Goal: Check status: Check status

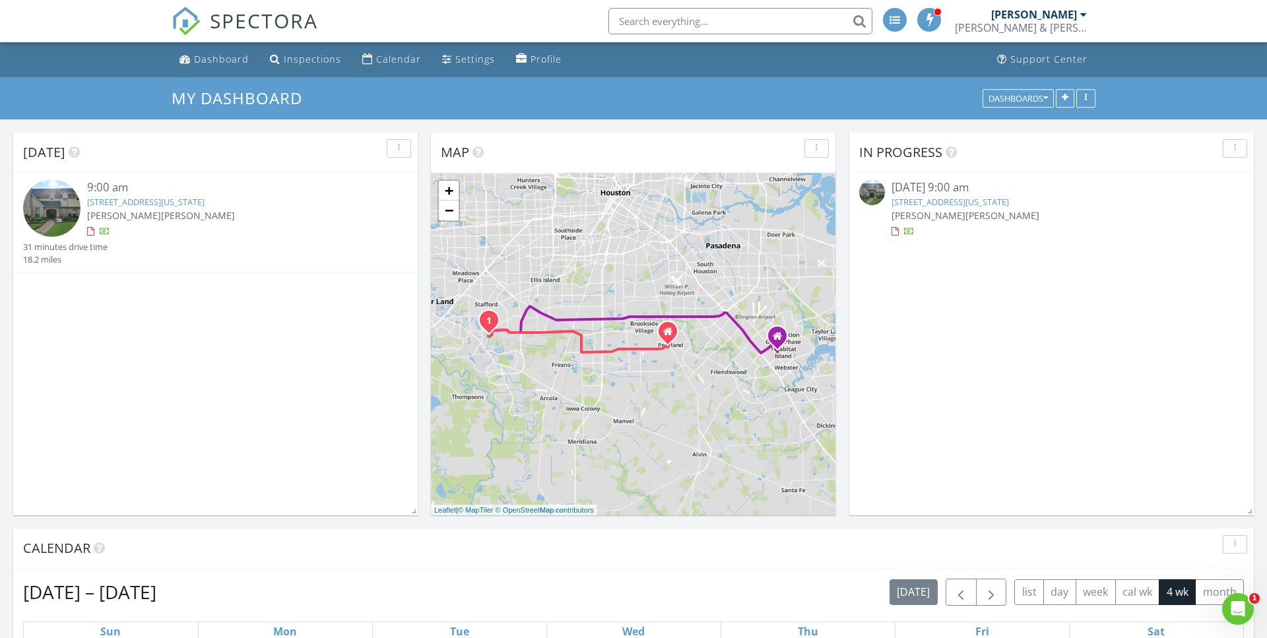
click at [194, 203] on link "2903 Blue Lakes Ln, Missouri City, TX 77459" at bounding box center [145, 202] width 117 height 12
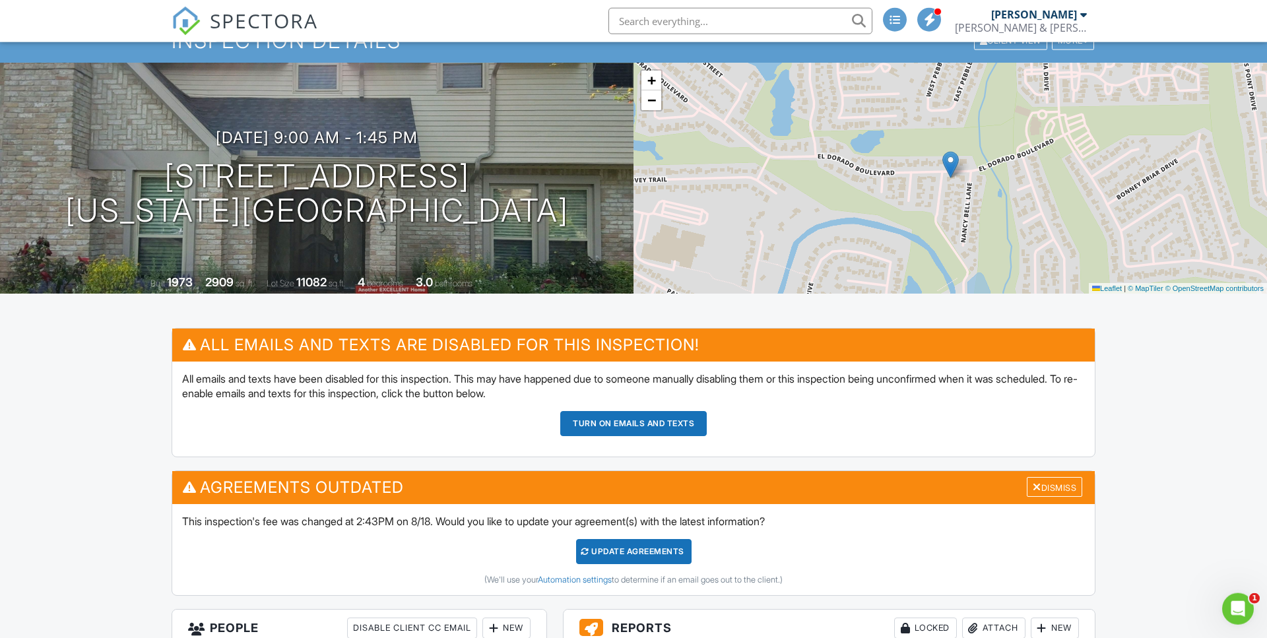
scroll to position [336, 0]
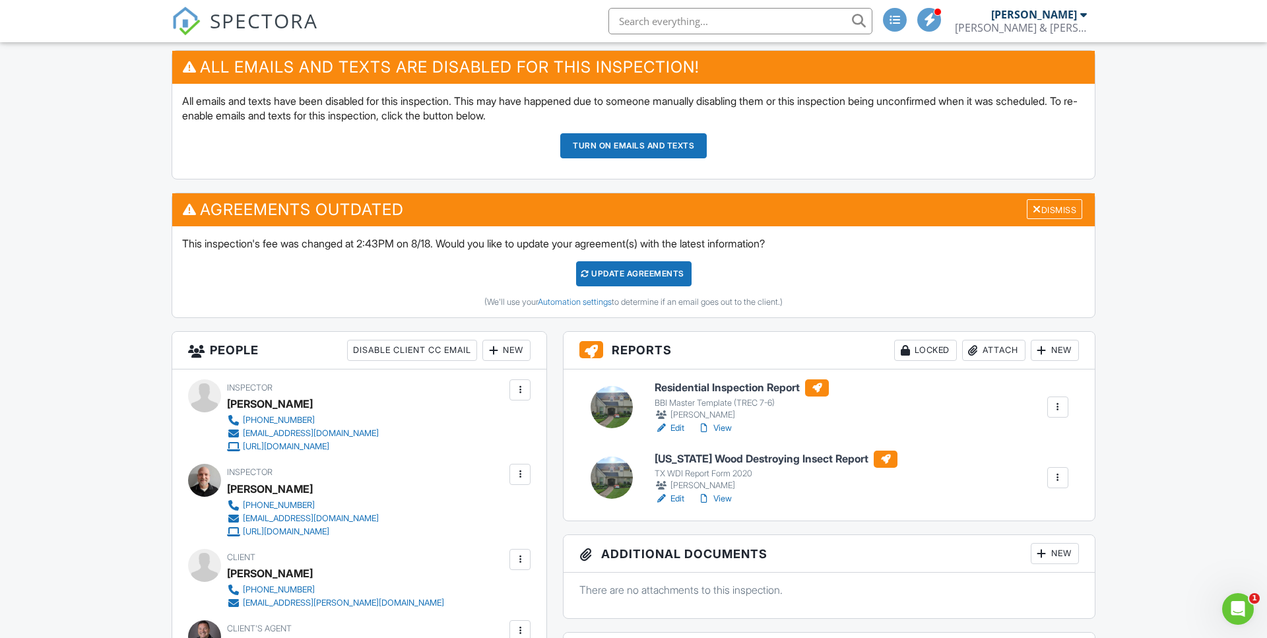
click at [722, 428] on link "View" at bounding box center [714, 428] width 34 height 13
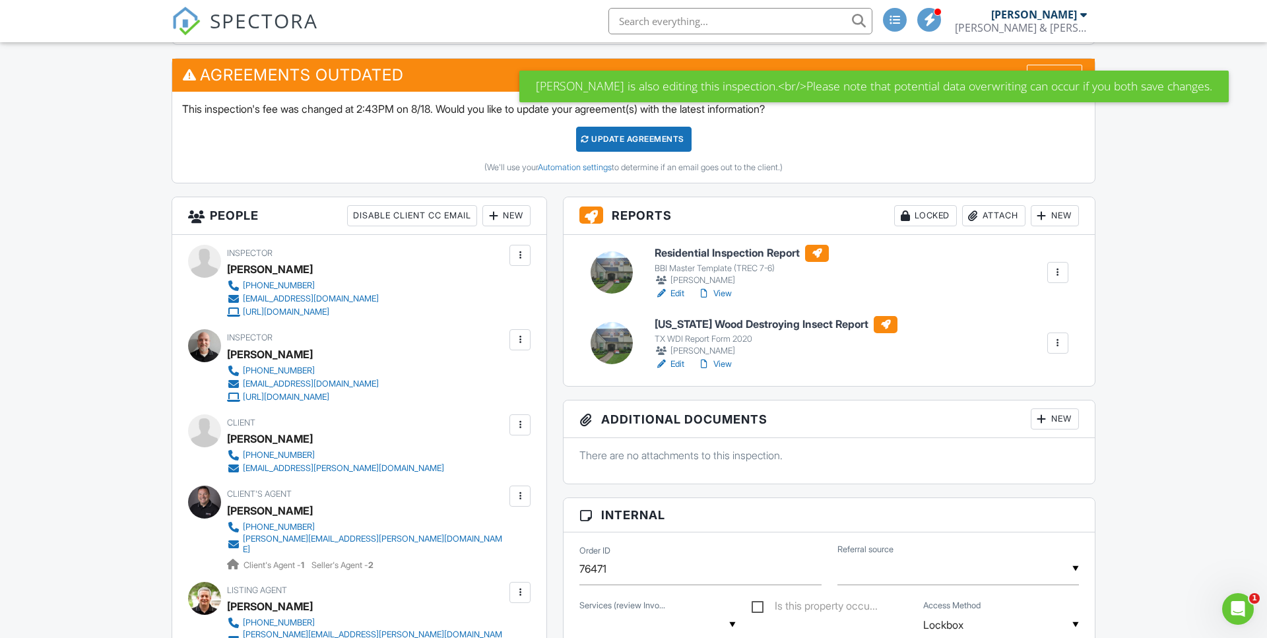
click at [674, 292] on link "Edit" at bounding box center [669, 293] width 30 height 13
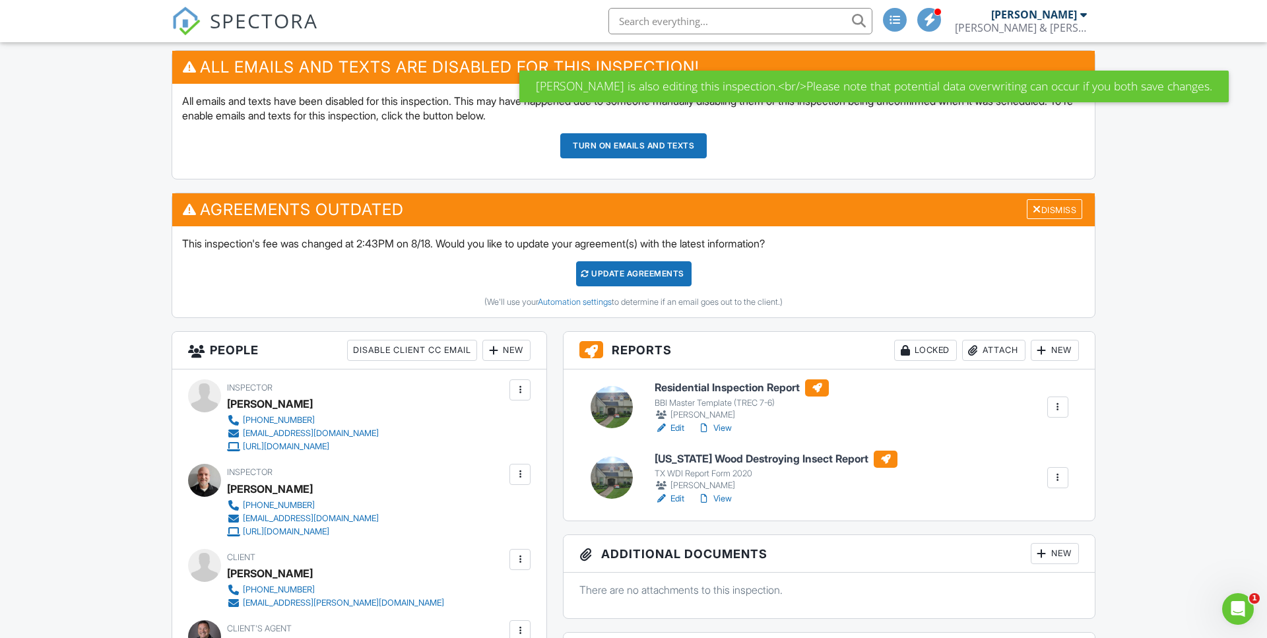
click at [723, 427] on link "View" at bounding box center [714, 428] width 34 height 13
